Goal: Navigation & Orientation: Find specific page/section

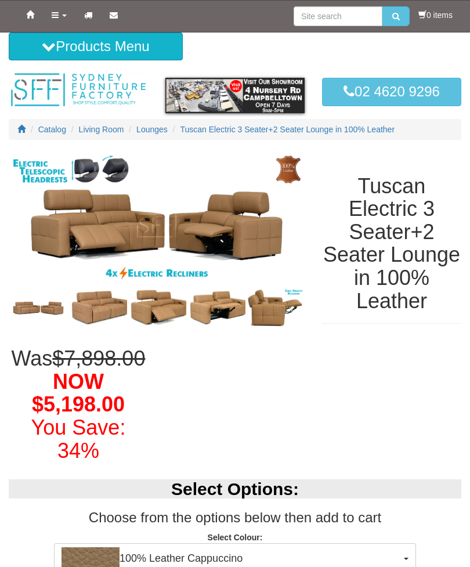
click at [63, 46] on button "Products Menu" at bounding box center [96, 47] width 174 height 28
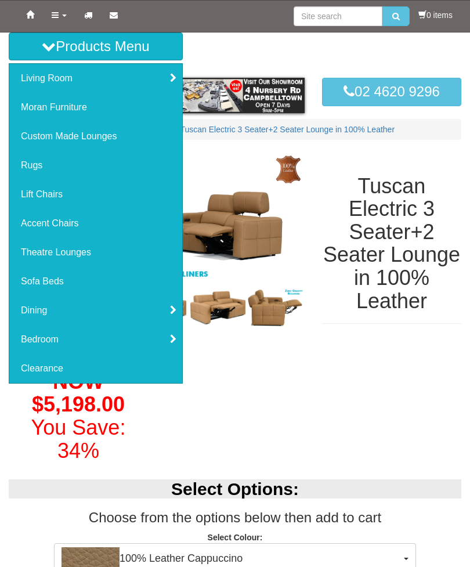
click at [44, 102] on link "Moran Furniture" at bounding box center [95, 107] width 173 height 29
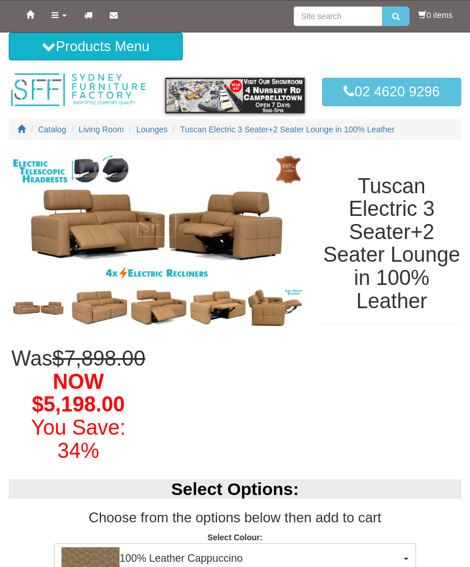
click at [60, 46] on button "Products Menu" at bounding box center [96, 47] width 174 height 28
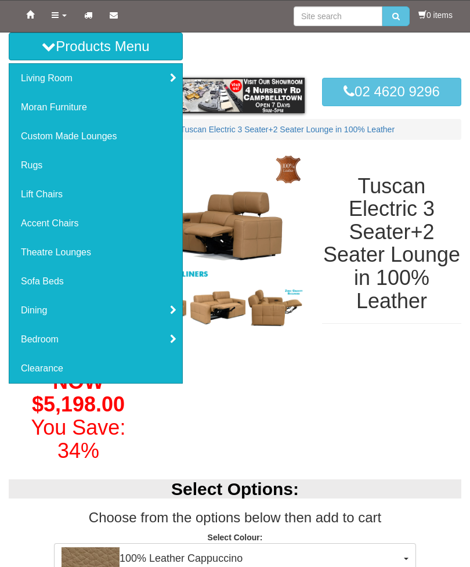
click at [41, 103] on link "Moran Furniture" at bounding box center [95, 107] width 173 height 29
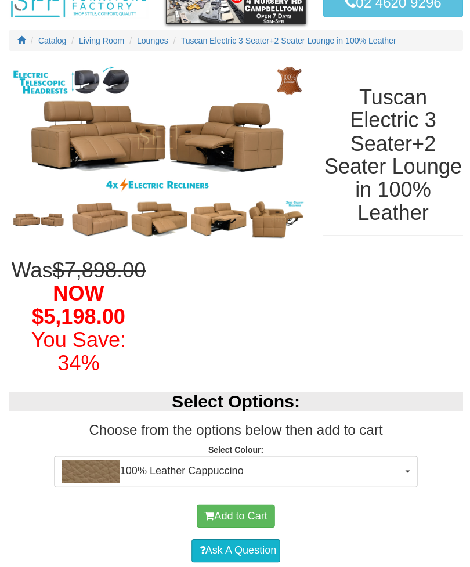
scroll to position [89, 0]
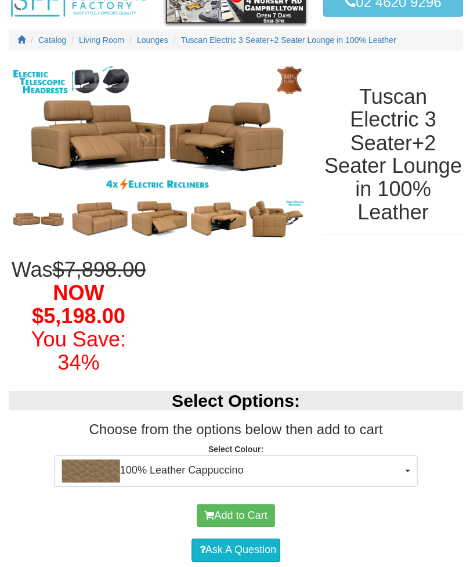
click at [102, 38] on span "Living Room" at bounding box center [101, 39] width 45 height 9
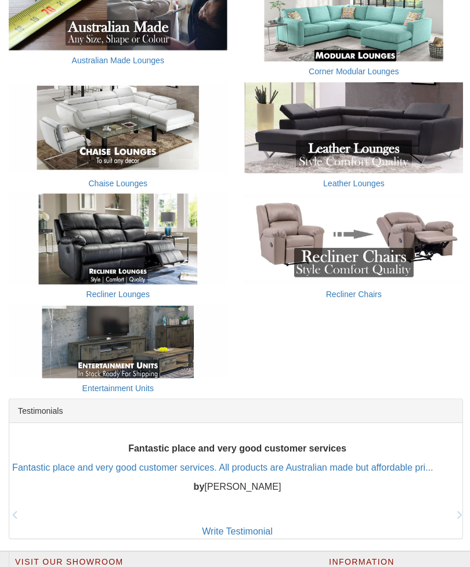
scroll to position [362, 0]
click at [407, 257] on img at bounding box center [353, 238] width 218 height 91
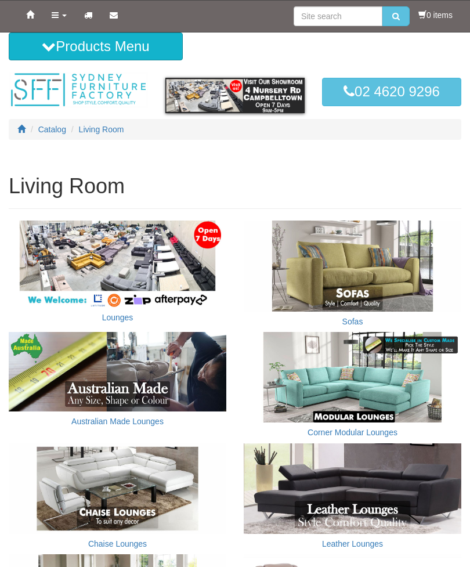
scroll to position [397, 0]
